Goal: Task Accomplishment & Management: Complete application form

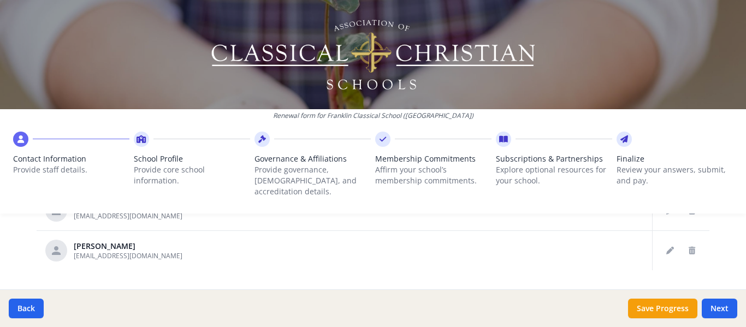
scroll to position [740, 0]
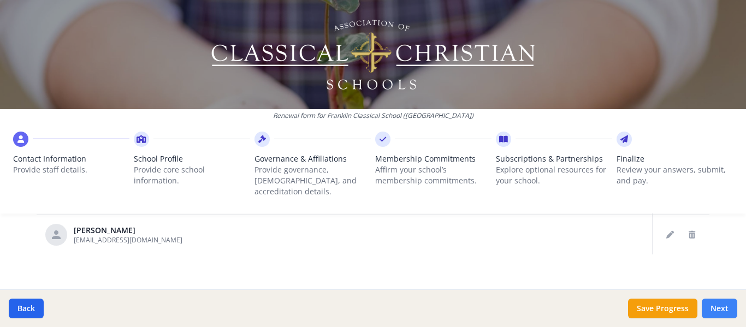
click at [723, 311] on button "Next" at bounding box center [719, 309] width 35 height 20
type input "(615) 528-3777"
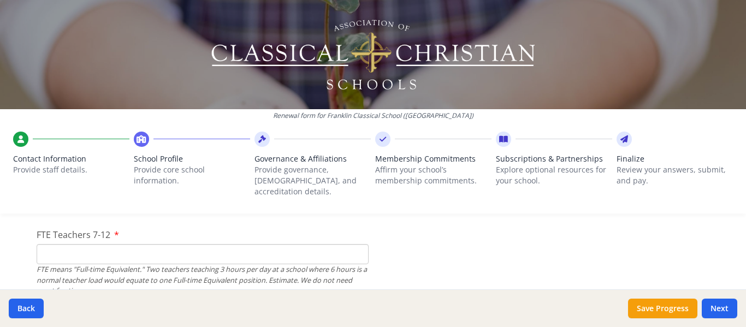
scroll to position [772, 0]
click at [115, 245] on input "FTE Teachers 7-12" at bounding box center [203, 255] width 332 height 20
type input "34"
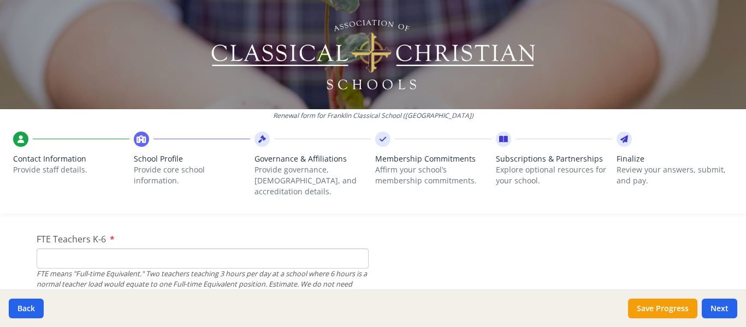
scroll to position [684, 0]
click at [152, 248] on input "FTE Teachers K-6" at bounding box center [203, 258] width 332 height 20
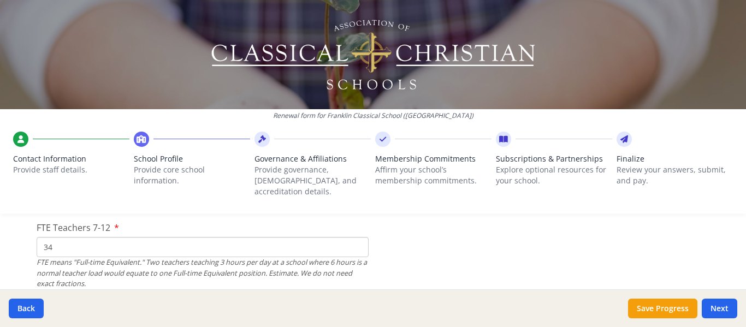
scroll to position [780, 0]
type input "14"
drag, startPoint x: 67, startPoint y: 237, endPoint x: 26, endPoint y: 235, distance: 41.0
click at [57, 237] on input "34" at bounding box center [203, 247] width 332 height 20
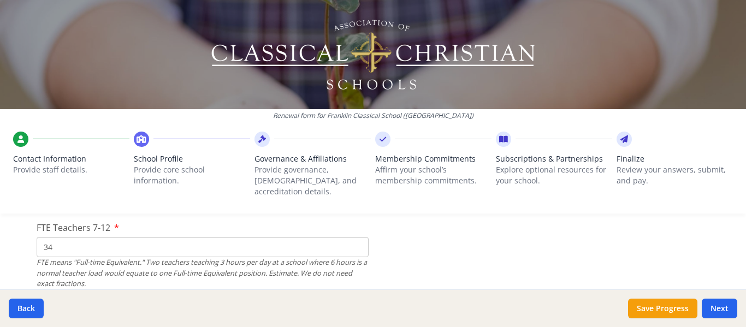
drag, startPoint x: 56, startPoint y: 236, endPoint x: 32, endPoint y: 232, distance: 23.9
click at [37, 237] on input "34" at bounding box center [203, 247] width 332 height 20
click at [42, 238] on input "34" at bounding box center [203, 247] width 332 height 20
drag, startPoint x: 38, startPoint y: 237, endPoint x: 73, endPoint y: 239, distance: 35.0
click at [73, 239] on input "34" at bounding box center [203, 247] width 332 height 20
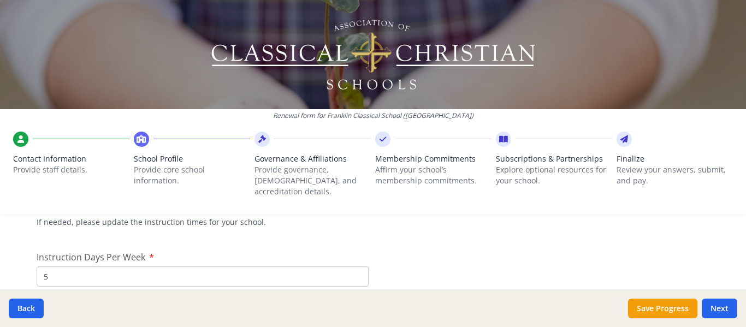
scroll to position [911, 0]
type input "10"
drag, startPoint x: 61, startPoint y: 261, endPoint x: 31, endPoint y: 265, distance: 30.8
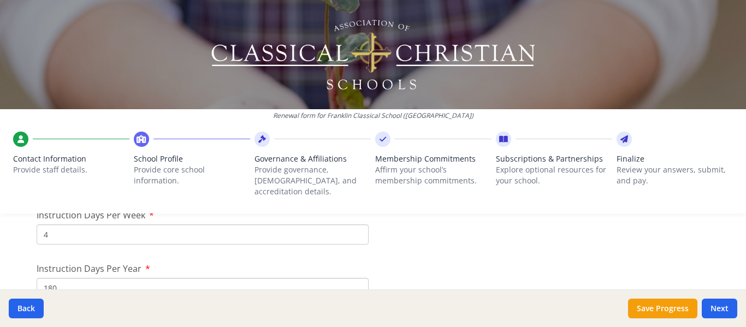
scroll to position [946, 0]
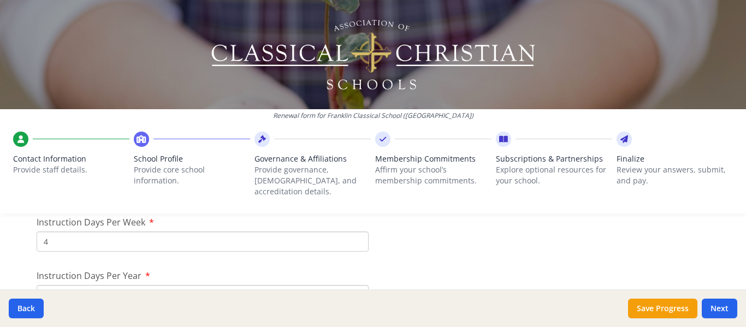
drag, startPoint x: 42, startPoint y: 231, endPoint x: 30, endPoint y: 230, distance: 12.1
type input "5"
drag, startPoint x: 30, startPoint y: 230, endPoint x: 15, endPoint y: 250, distance: 24.6
click at [15, 250] on div "Renewal form for Franklin Classical School (TN) Contact Information Provide sta…" at bounding box center [373, 163] width 746 height 327
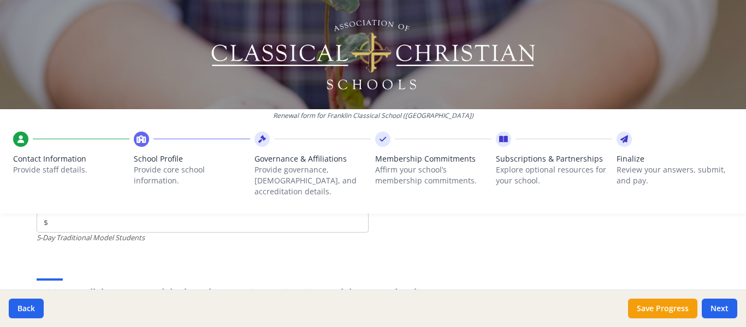
scroll to position [3216, 0]
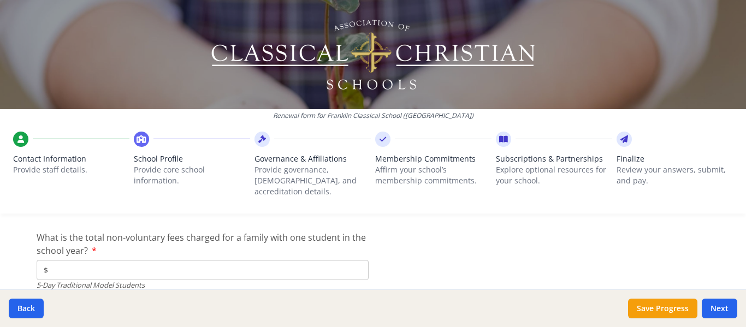
click at [88, 237] on label "What is the total non-voluntary fees charged for a family with one student in t…" at bounding box center [203, 244] width 332 height 26
click at [88, 260] on input "$" at bounding box center [203, 270] width 332 height 20
click at [88, 237] on label "What is the total non-voluntary fees charged for a family with one student in t…" at bounding box center [203, 244] width 332 height 26
click at [88, 260] on input "$" at bounding box center [203, 270] width 332 height 20
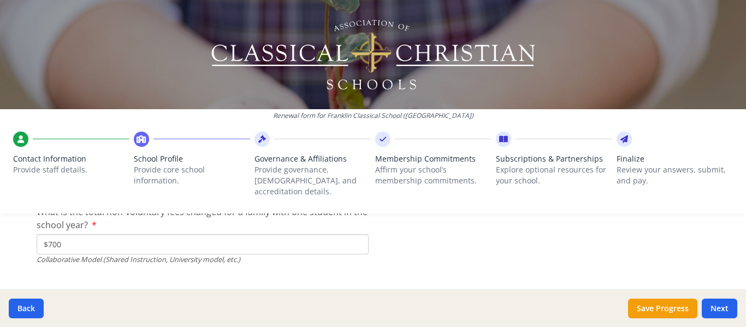
scroll to position [3751, 0]
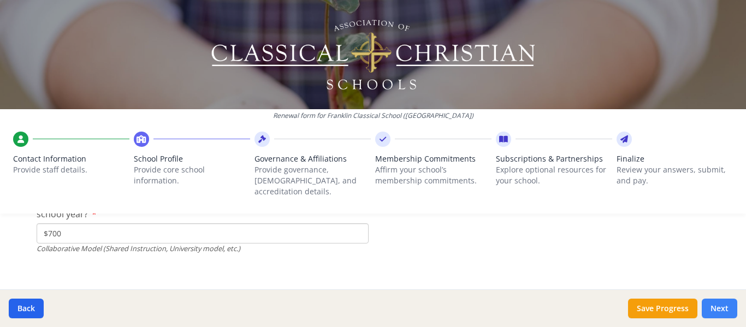
type input "$0"
click at [717, 311] on button "Next" at bounding box center [719, 309] width 35 height 20
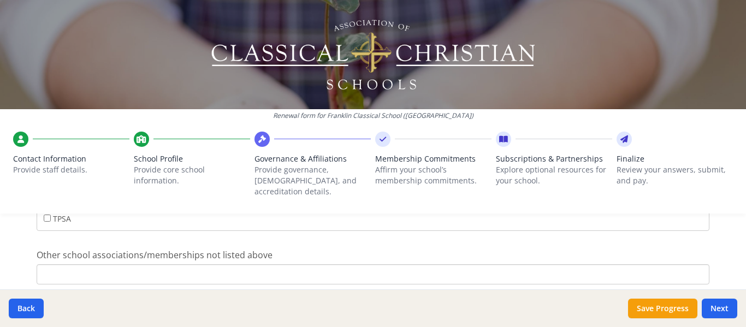
scroll to position [948, 0]
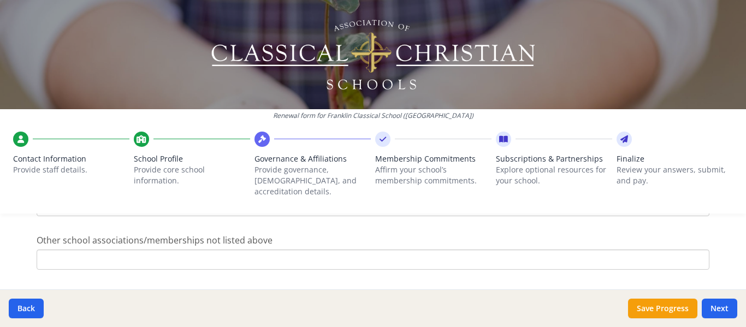
click at [330, 251] on input "Other school associations/memberships not listed above" at bounding box center [373, 260] width 673 height 20
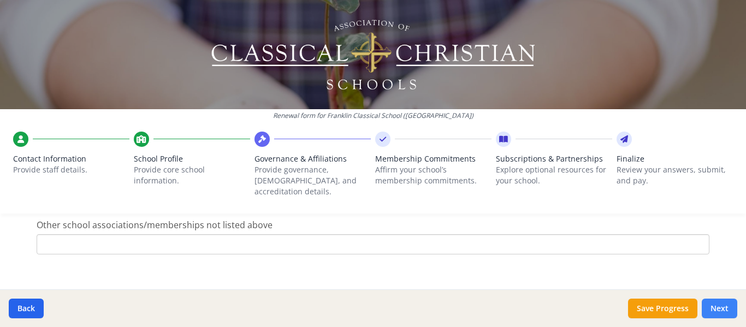
click at [724, 313] on button "Next" at bounding box center [719, 309] width 35 height 20
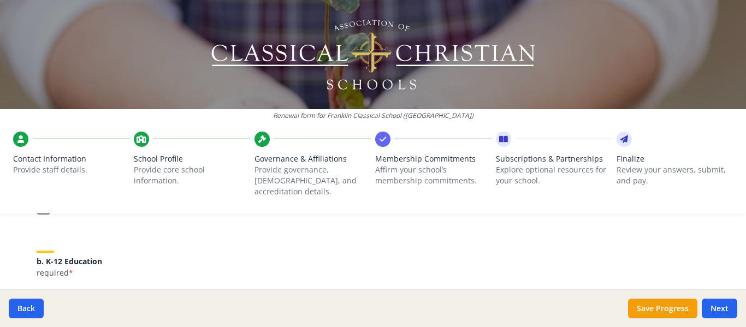
scroll to position [210, 0]
click at [152, 267] on p "required *" at bounding box center [373, 272] width 673 height 11
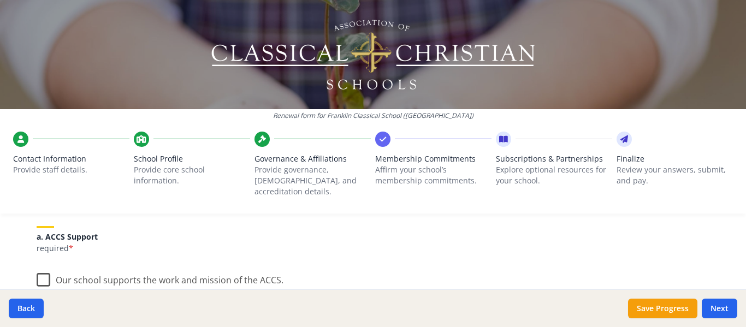
scroll to position [136, 0]
click at [41, 270] on label "Our school supports the work and mission of the ACCS." at bounding box center [160, 277] width 247 height 23
click at [0, 0] on input "Our school supports the work and mission of the ACCS." at bounding box center [0, 0] width 0 height 0
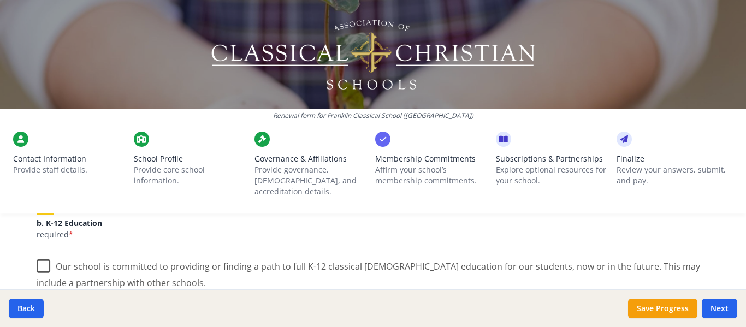
scroll to position [248, 0]
click at [40, 253] on label "Our school is committed to providing or finding a path to full K-12 classical C…" at bounding box center [373, 270] width 673 height 37
click at [0, 0] on input "Our school is committed to providing or finding a path to full K-12 classical C…" at bounding box center [0, 0] width 0 height 0
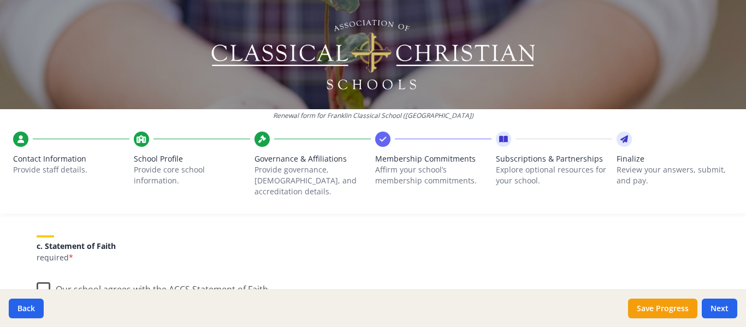
scroll to position [334, 0]
click at [37, 278] on label "Our school agrees with the ACCS Statement of Faith." at bounding box center [154, 287] width 234 height 23
click at [0, 0] on input "Our school agrees with the ACCS Statement of Faith." at bounding box center [0, 0] width 0 height 0
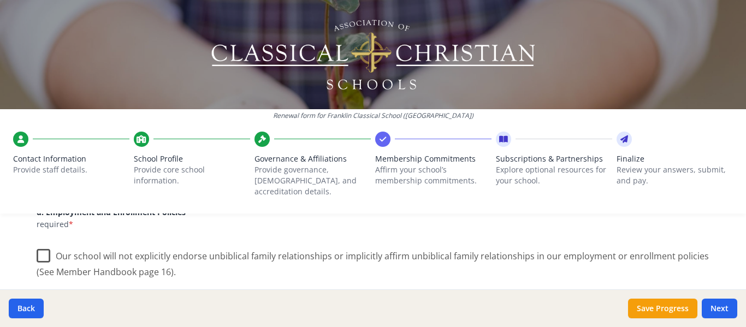
scroll to position [500, 0]
click at [40, 242] on label "Our school will not explicitly endorse unbiblical family relationships or impli…" at bounding box center [373, 259] width 673 height 37
click at [0, 0] on input "Our school will not explicitly endorse unbiblical family relationships or impli…" at bounding box center [0, 0] width 0 height 0
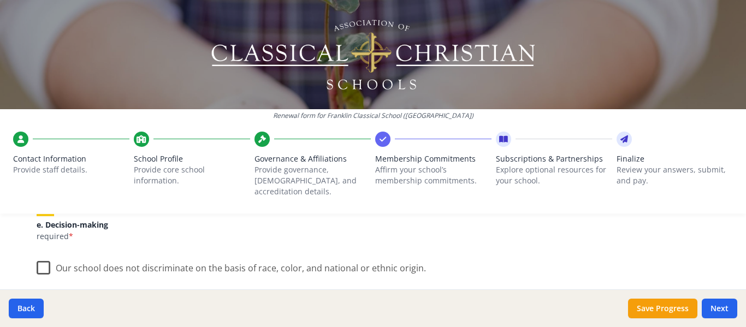
scroll to position [632, 0]
click at [40, 257] on label "Our school does not discriminate on the basis of race, color, and national or e…" at bounding box center [231, 264] width 389 height 23
click at [0, 0] on input "Our school does not discriminate on the basis of race, color, and national or e…" at bounding box center [0, 0] width 0 height 0
drag, startPoint x: 51, startPoint y: 259, endPoint x: 28, endPoint y: 247, distance: 25.9
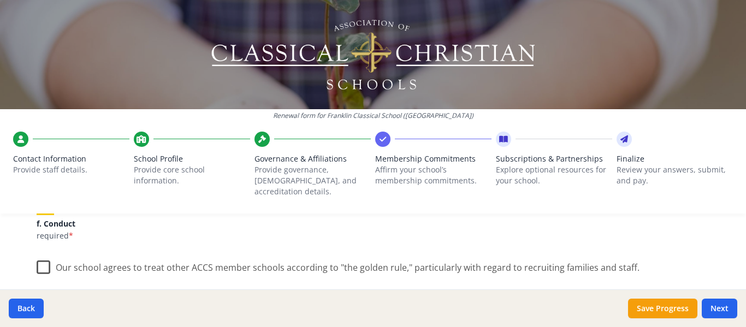
drag, startPoint x: 28, startPoint y: 247, endPoint x: 36, endPoint y: 255, distance: 11.6
drag, startPoint x: 36, startPoint y: 255, endPoint x: 101, endPoint y: 254, distance: 65.0
click at [101, 254] on label "Our school agrees to treat other ACCS member schools according to "the golden r…" at bounding box center [338, 264] width 603 height 23
click at [0, 0] on input "Our school agrees to treat other ACCS member schools according to "the golden r…" at bounding box center [0, 0] width 0 height 0
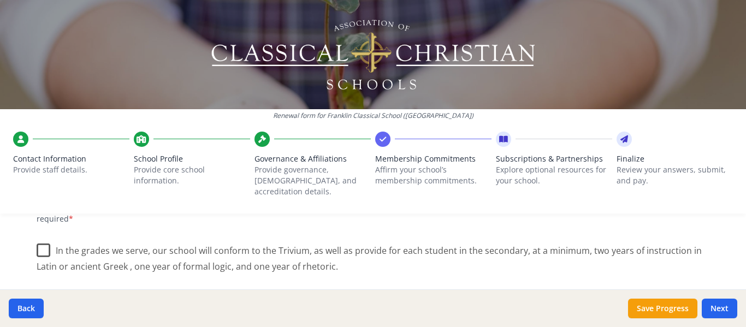
scroll to position [844, 0]
click at [38, 237] on label "In the grades we serve, our school will conform to the Trivium, as well as prov…" at bounding box center [373, 254] width 673 height 37
click at [0, 0] on input "In the grades we serve, our school will conform to the Trivium, as well as prov…" at bounding box center [0, 0] width 0 height 0
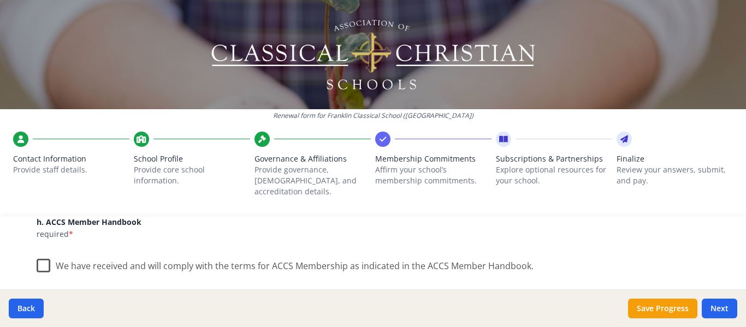
scroll to position [937, 0]
click at [37, 252] on label "We have received and will comply with the terms for ACCS Membership as indicate…" at bounding box center [285, 263] width 497 height 23
click at [0, 0] on input "We have received and will comply with the terms for ACCS Membership as indicate…" at bounding box center [0, 0] width 0 height 0
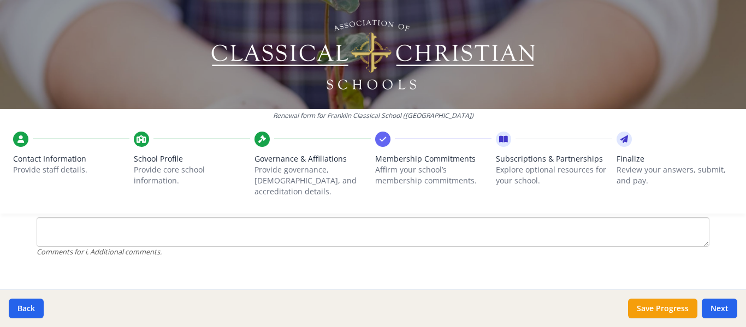
scroll to position [1120, 0]
